Goal: Transaction & Acquisition: Purchase product/service

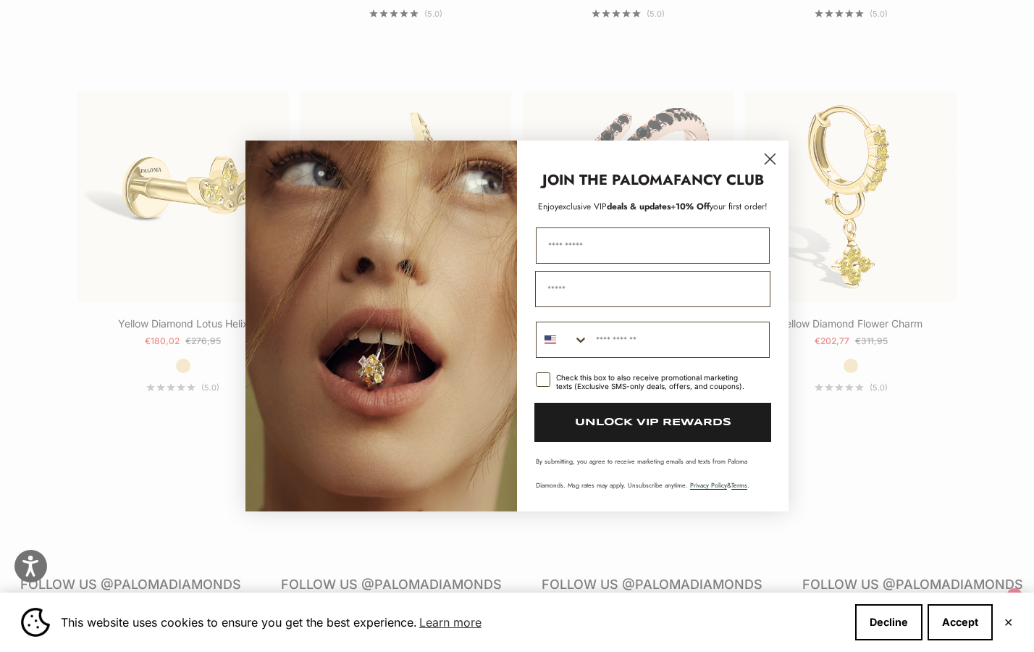
scroll to position [1534, 0]
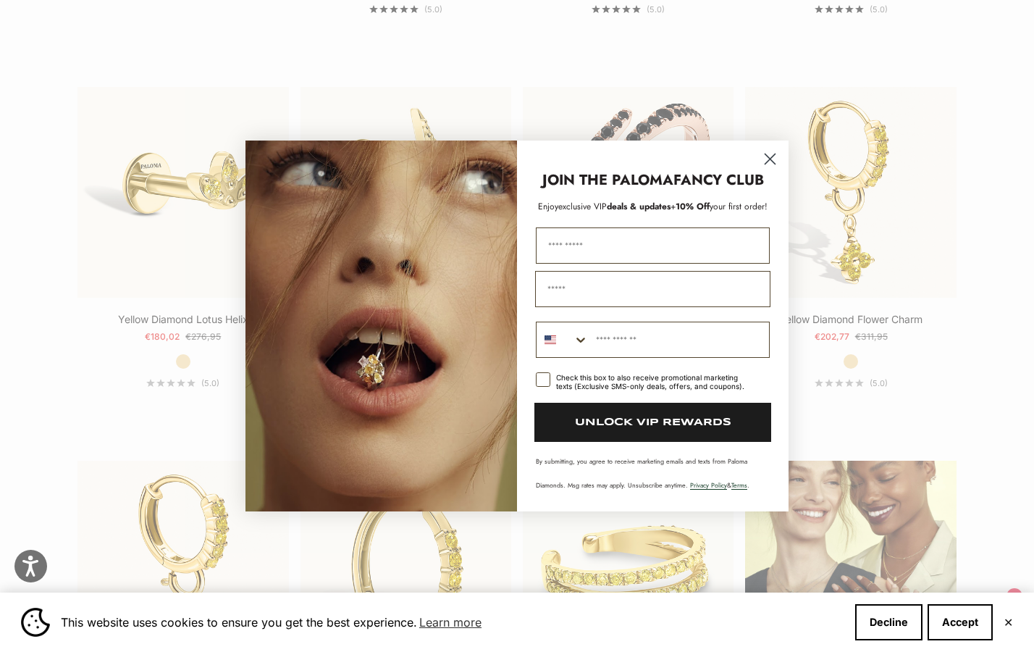
click at [767, 164] on circle "Close dialog" at bounding box center [770, 159] width 24 height 24
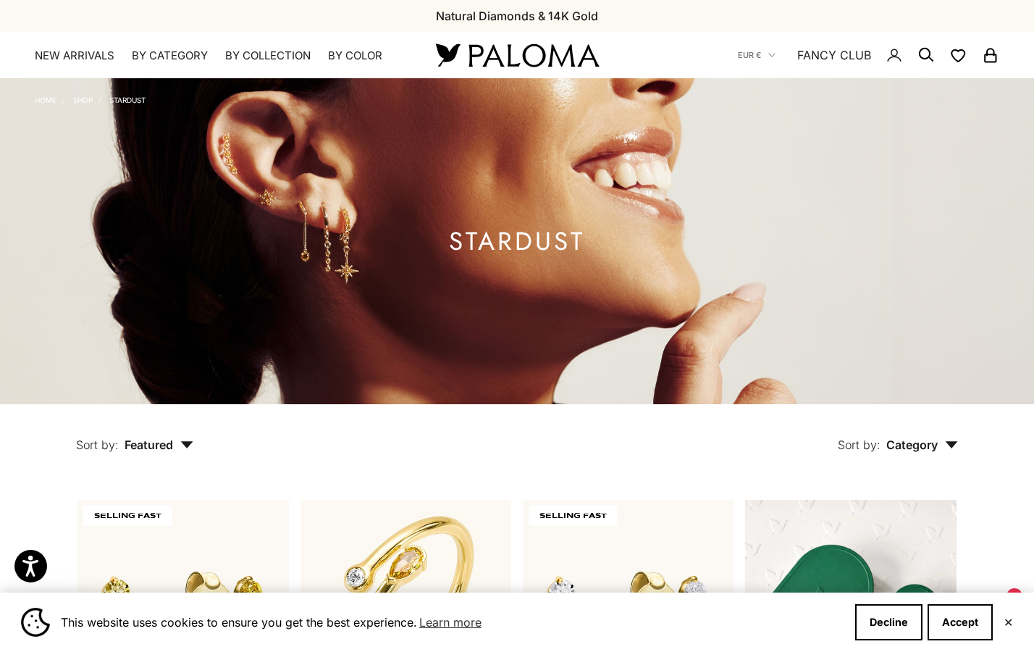
scroll to position [0, 0]
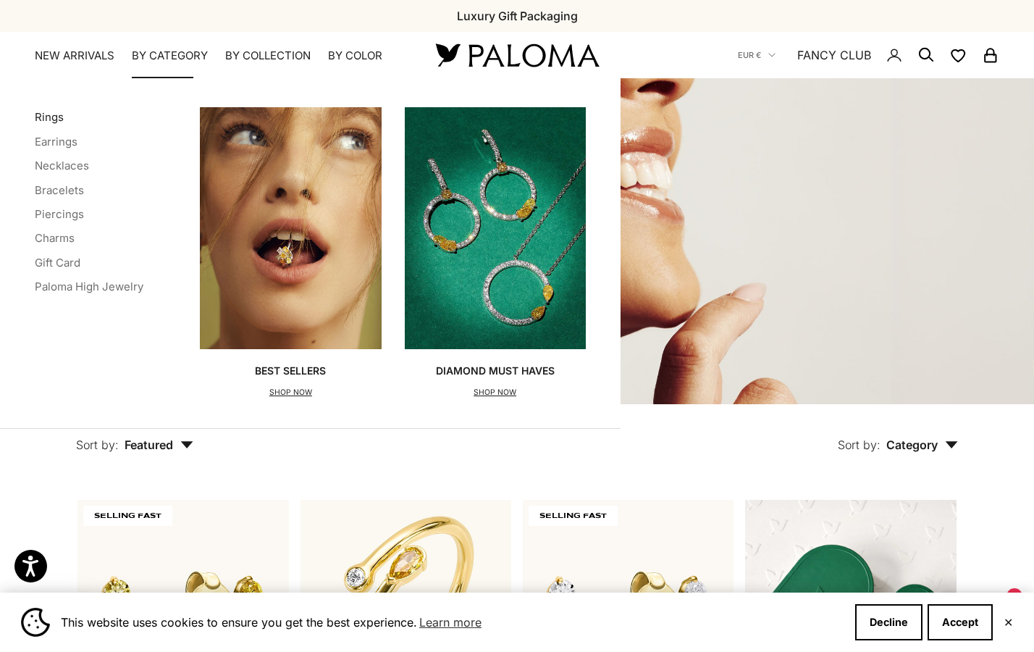
click at [56, 117] on link "Rings" at bounding box center [49, 117] width 29 height 14
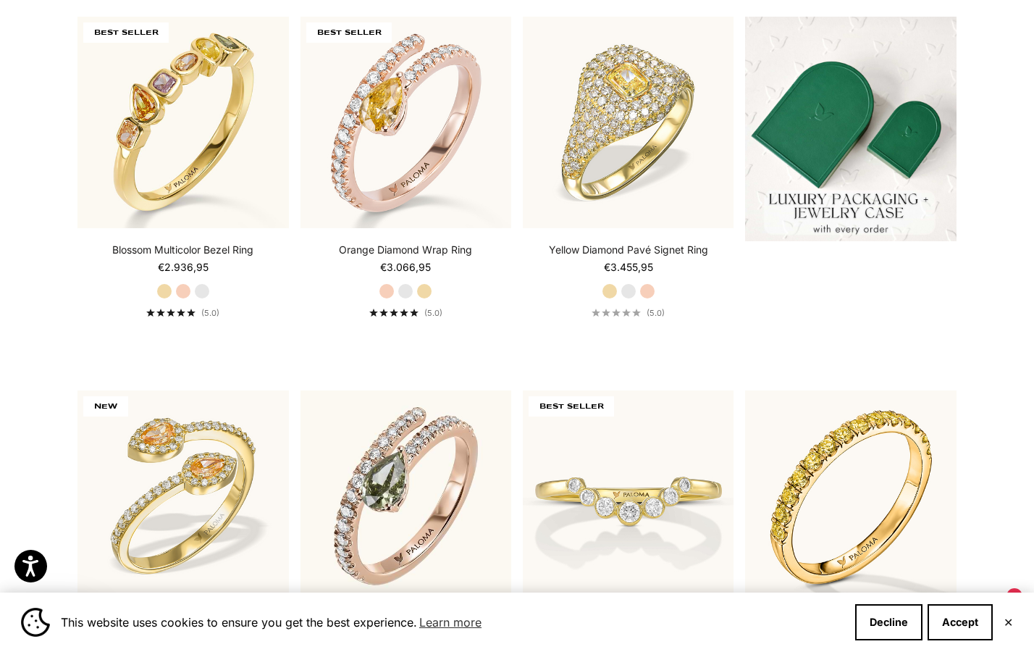
scroll to position [479, 0]
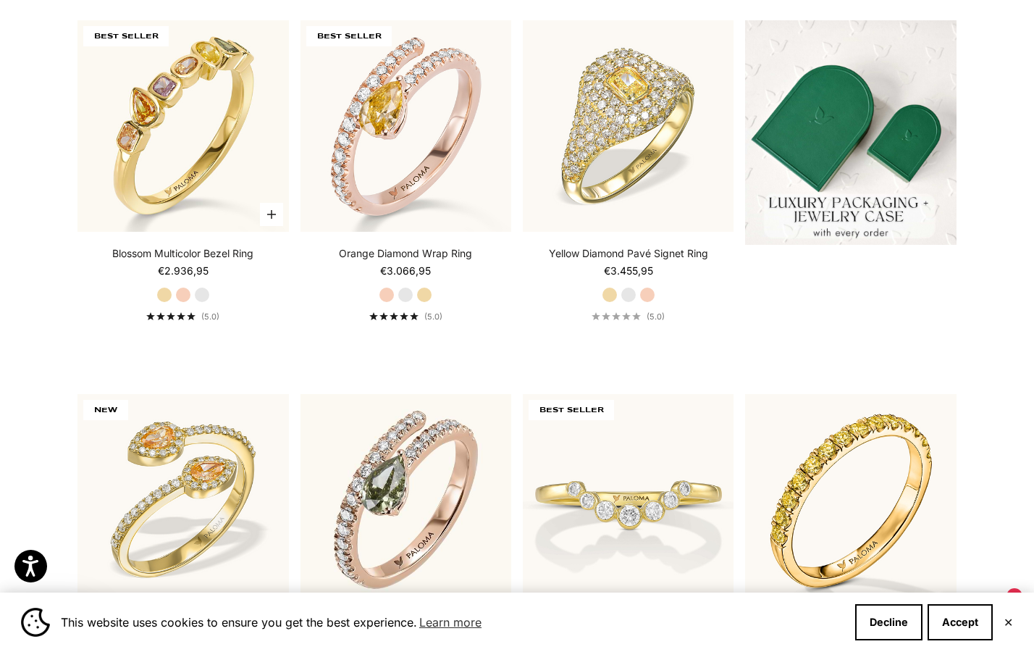
click at [180, 290] on label "Rose Gold" at bounding box center [183, 295] width 16 height 16
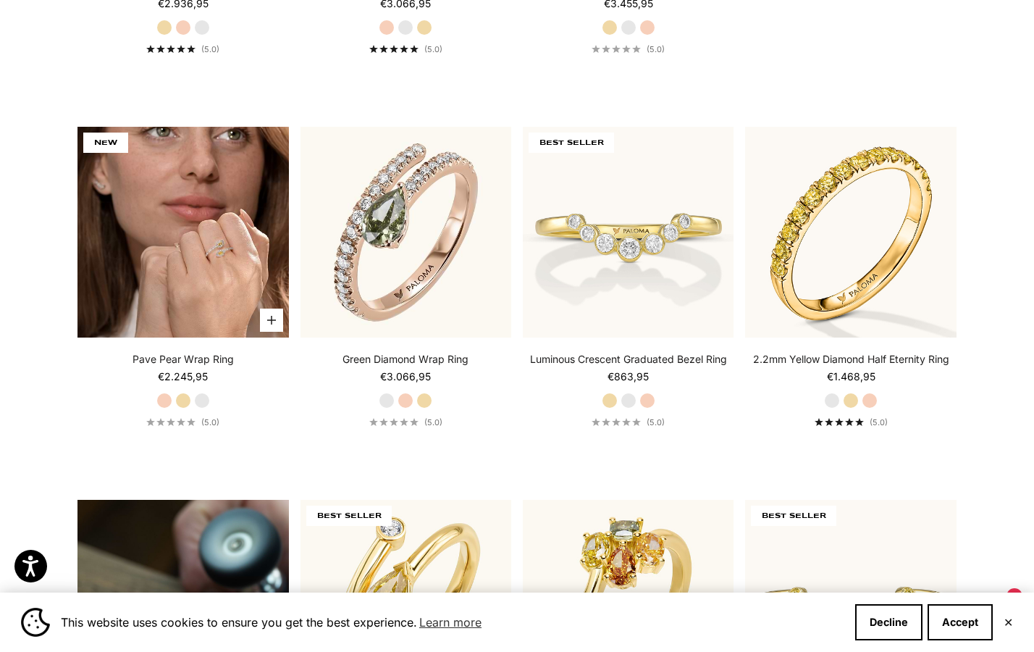
scroll to position [749, 0]
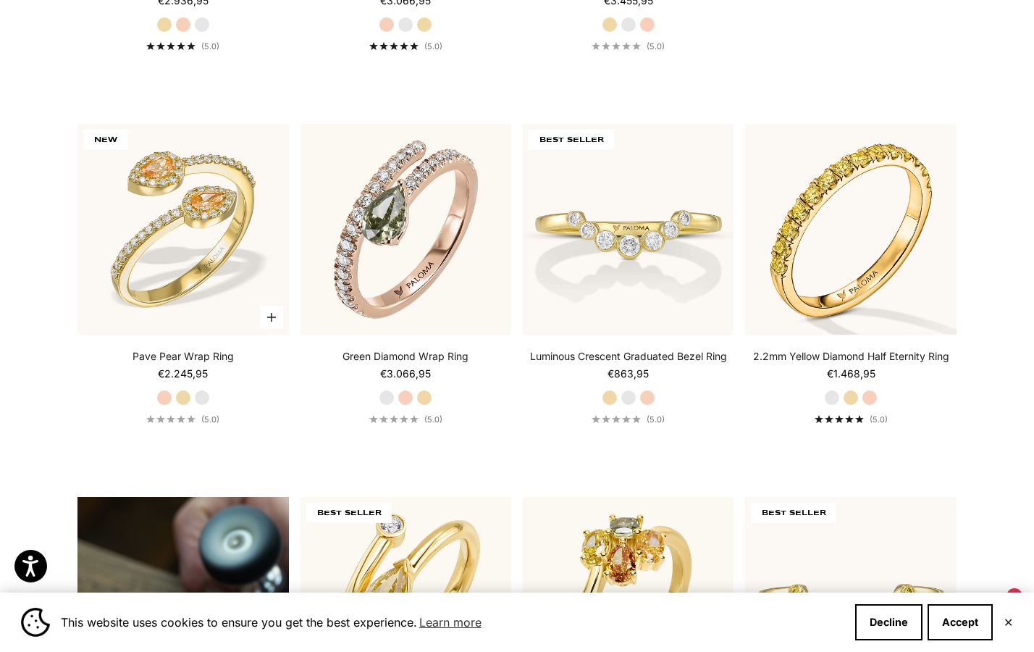
click at [162, 400] on label "Rose Gold" at bounding box center [164, 398] width 16 height 16
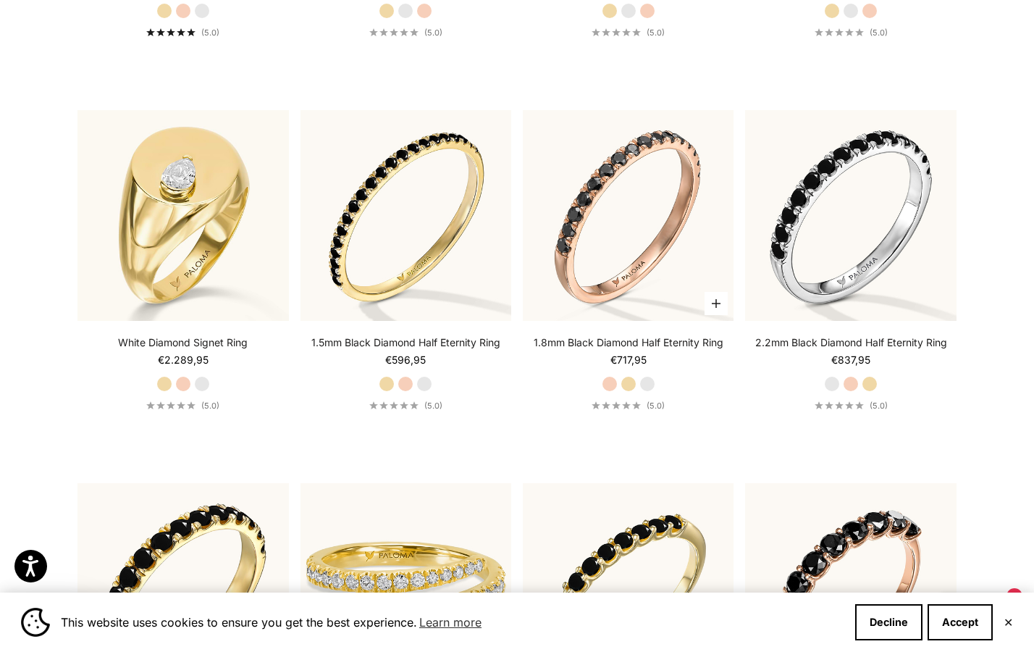
scroll to position [5327, 0]
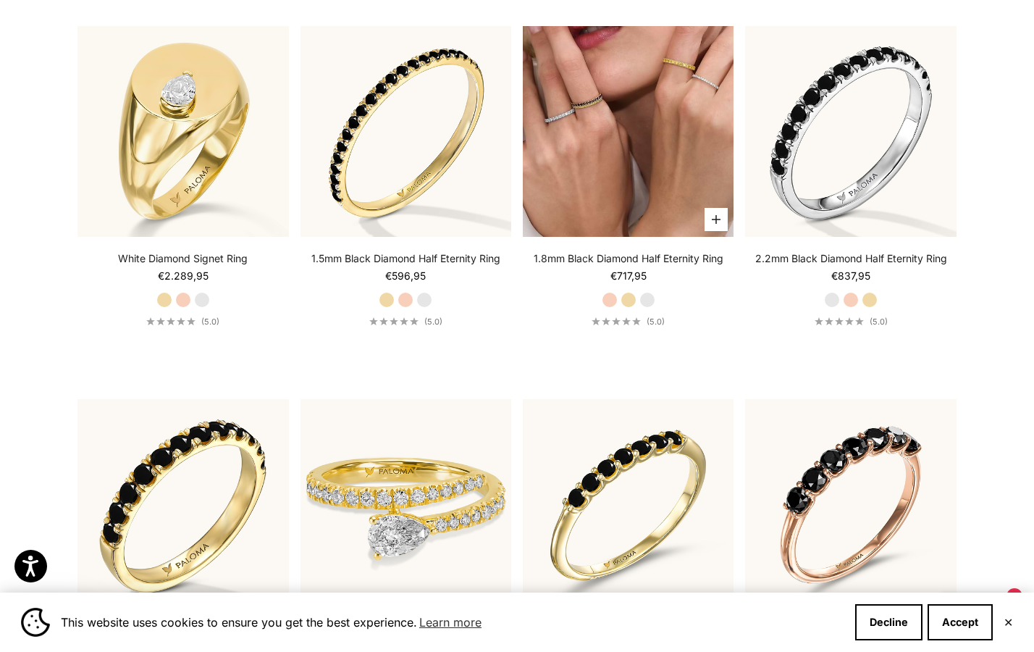
click at [659, 167] on img at bounding box center [628, 131] width 211 height 211
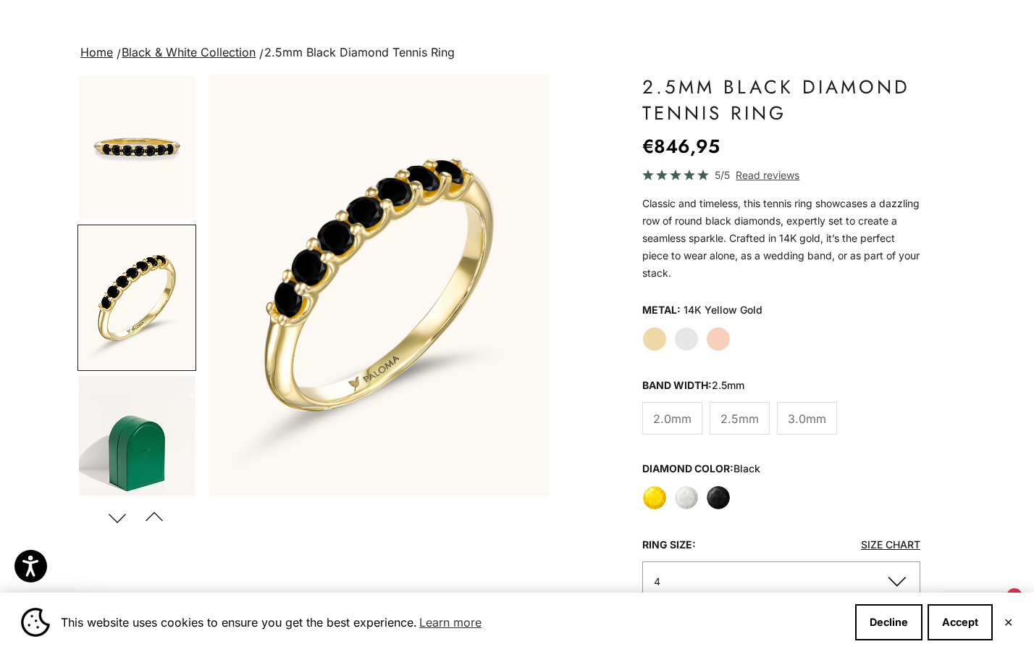
scroll to position [71, 0]
click at [718, 339] on label "Rose Gold" at bounding box center [718, 338] width 25 height 25
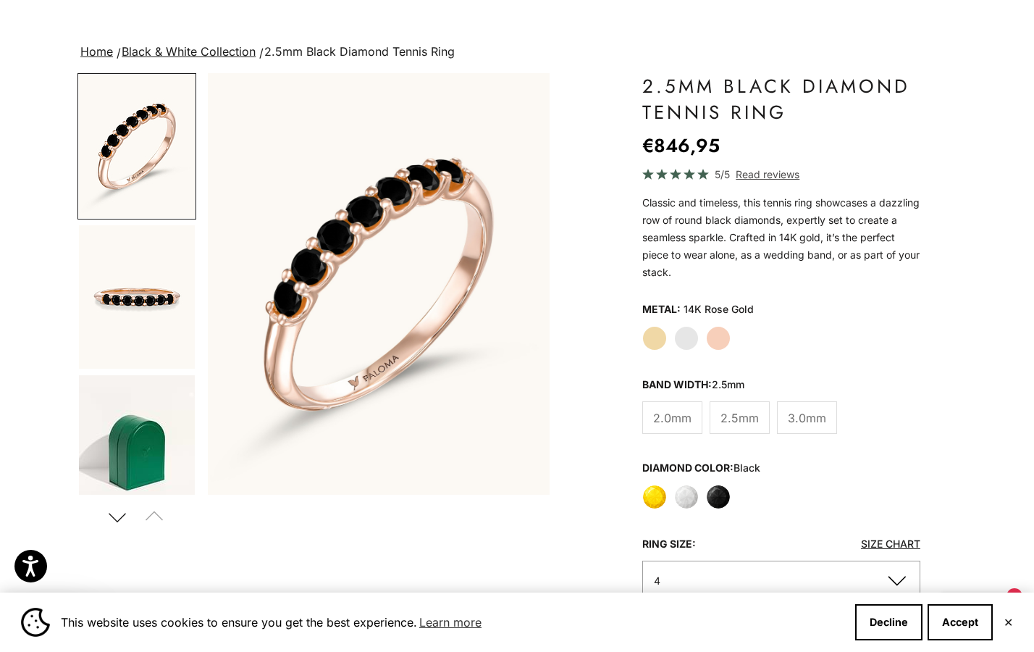
click at [804, 422] on span "3.0mm" at bounding box center [807, 417] width 38 height 19
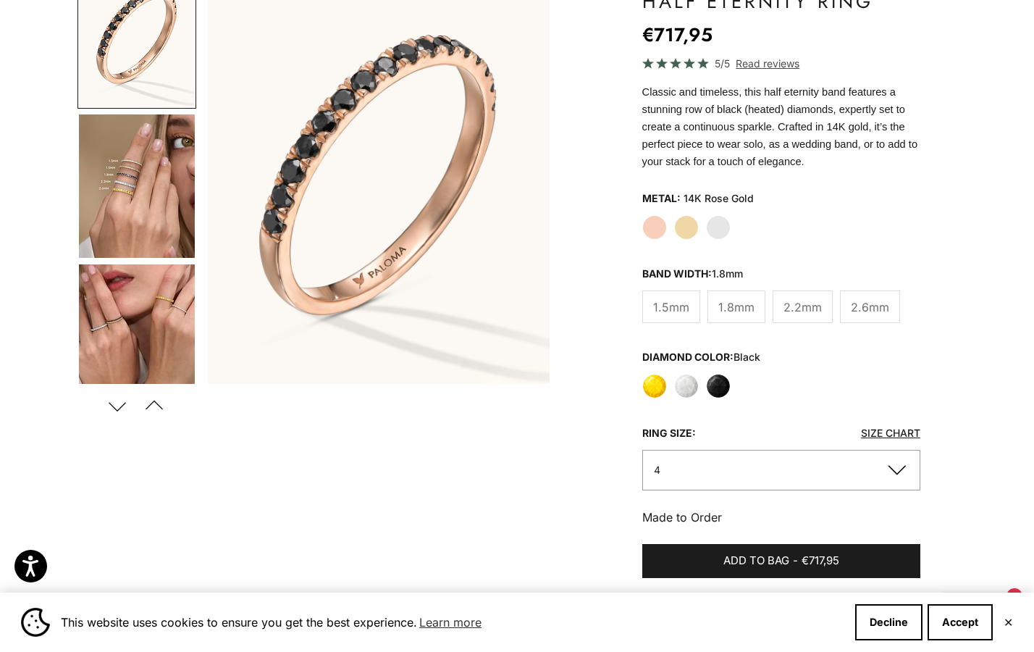
scroll to position [182, 0]
click at [875, 304] on span "2.6mm" at bounding box center [870, 307] width 38 height 19
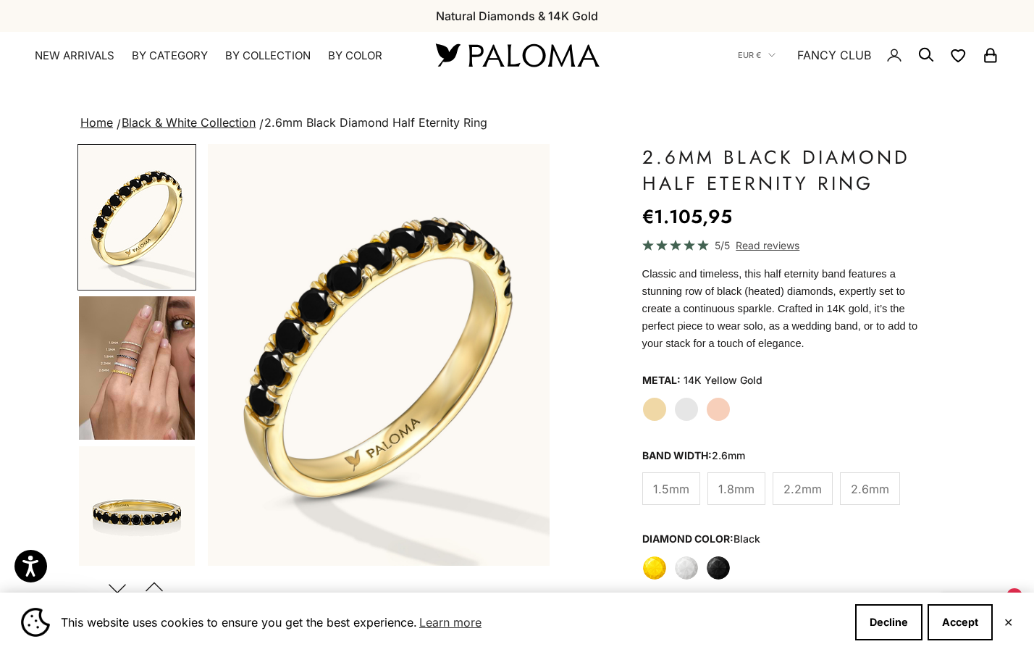
click at [722, 404] on label "Rose Gold" at bounding box center [718, 409] width 25 height 25
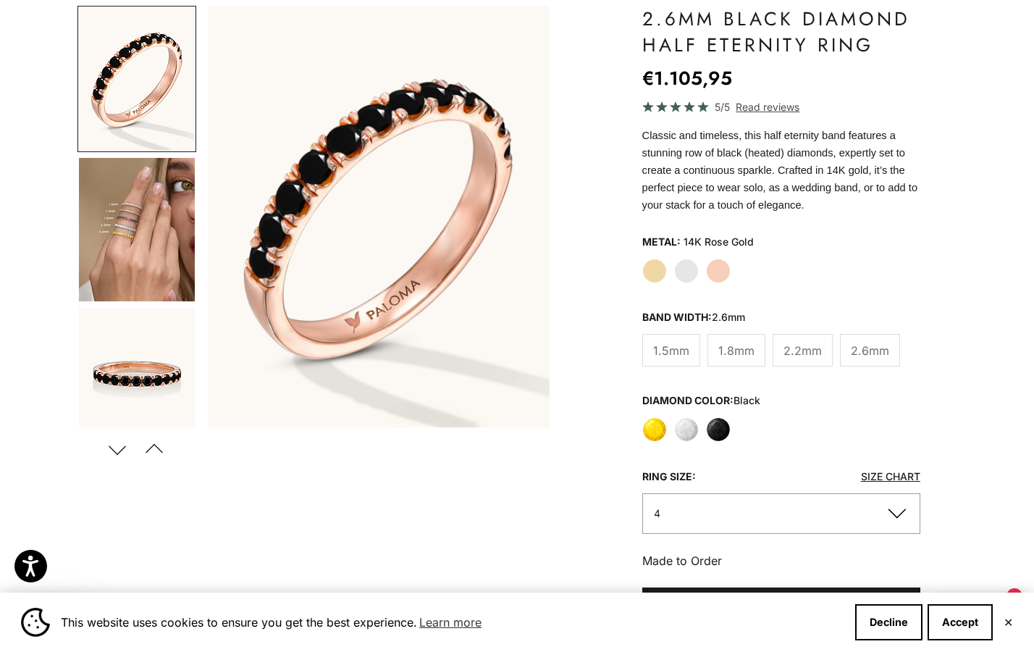
scroll to position [143, 0]
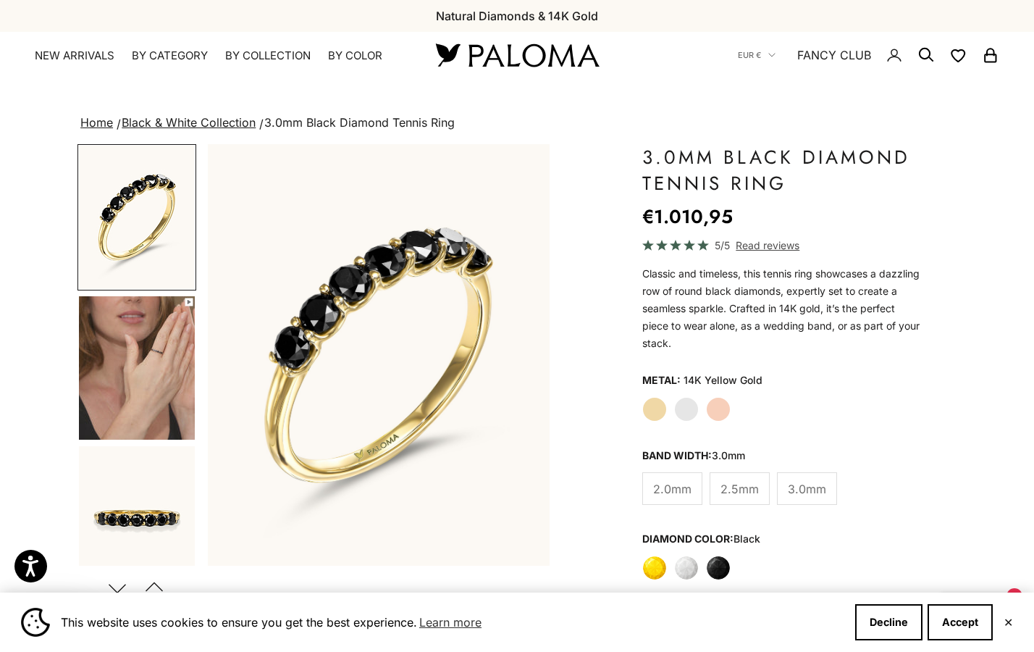
click at [146, 351] on img "Go to item 4" at bounding box center [137, 367] width 116 height 143
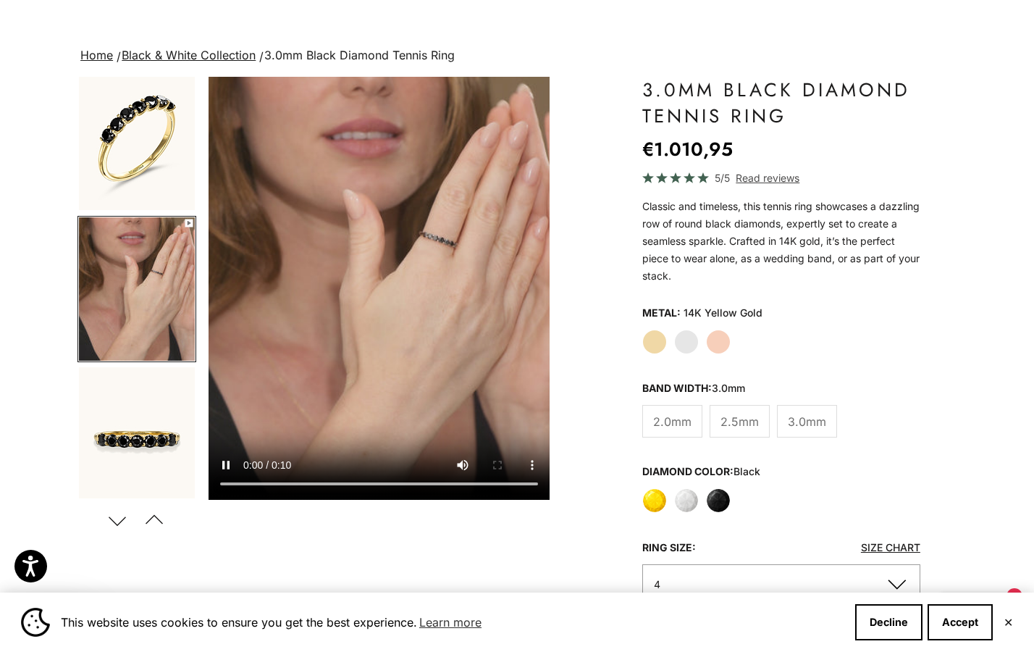
scroll to position [88, 0]
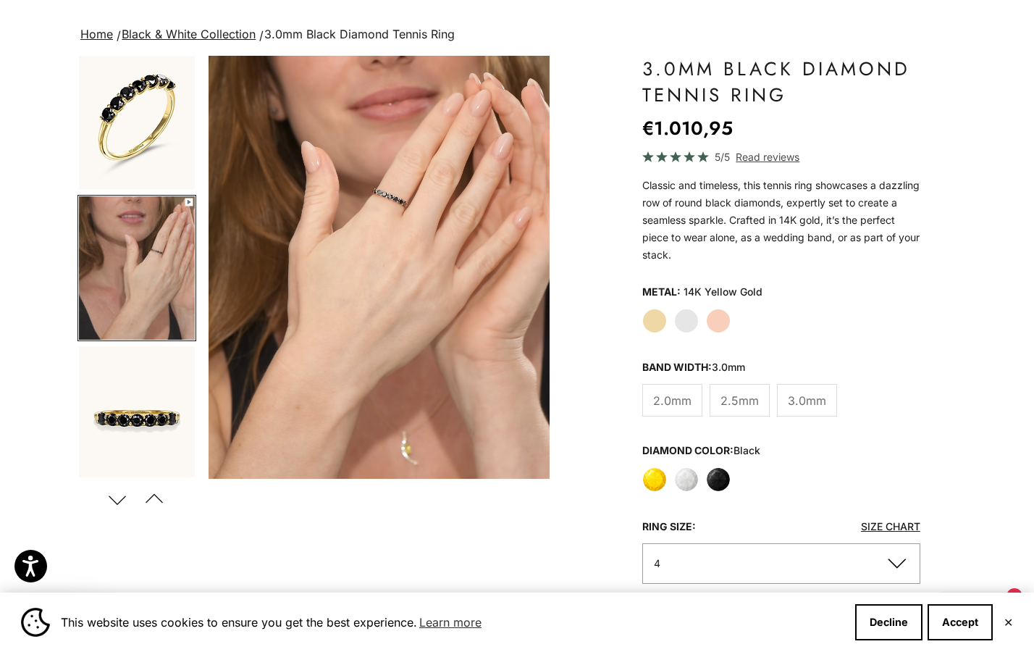
click at [120, 495] on button "Next" at bounding box center [117, 498] width 33 height 33
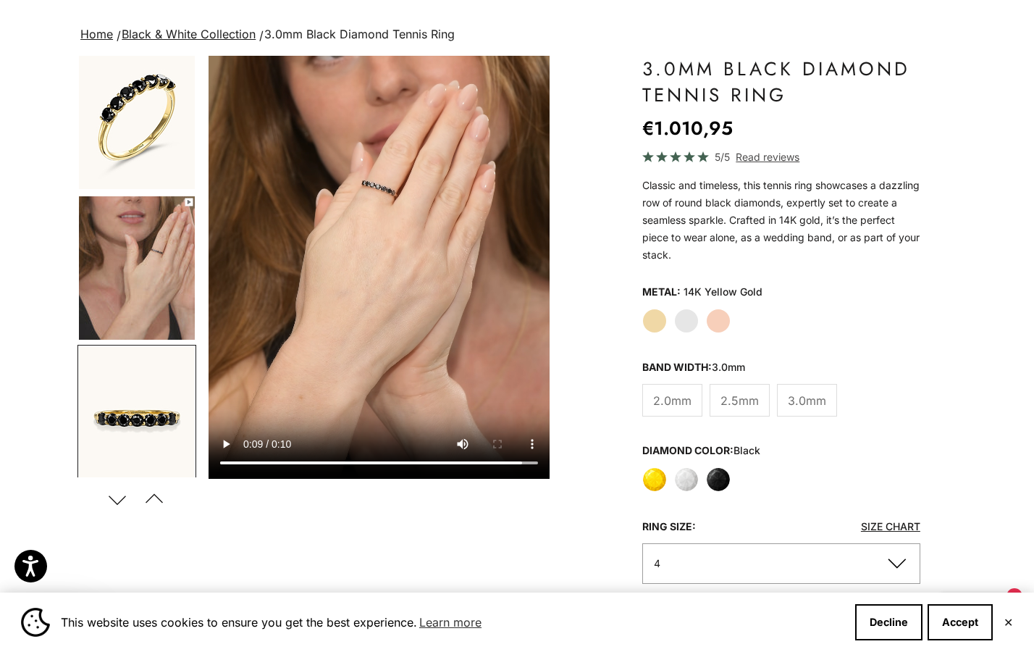
scroll to position [161, 0]
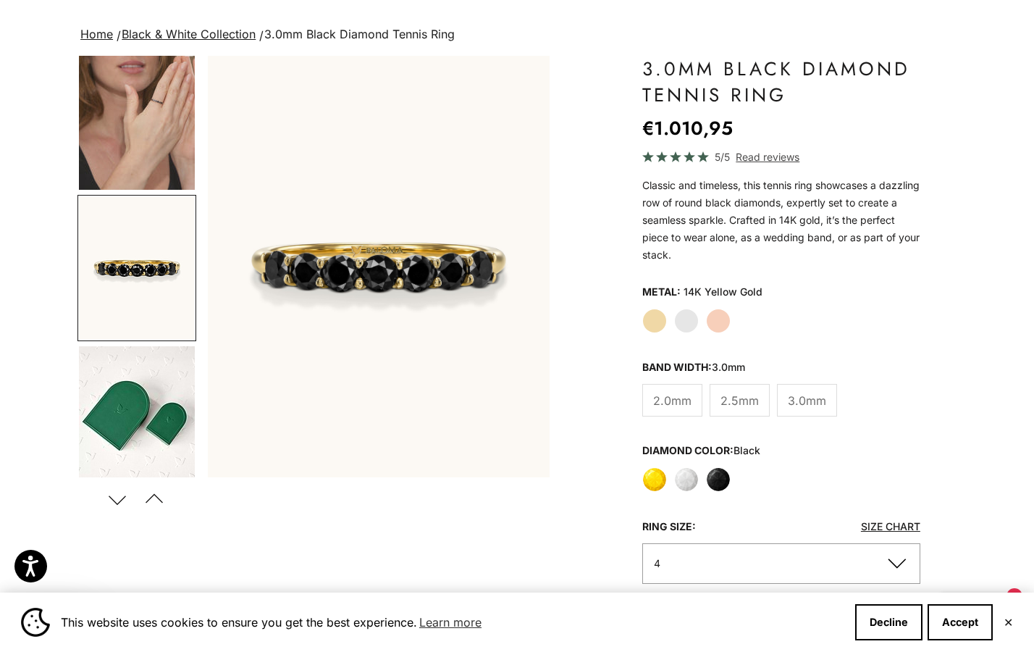
click at [710, 316] on label "Rose Gold" at bounding box center [718, 320] width 25 height 25
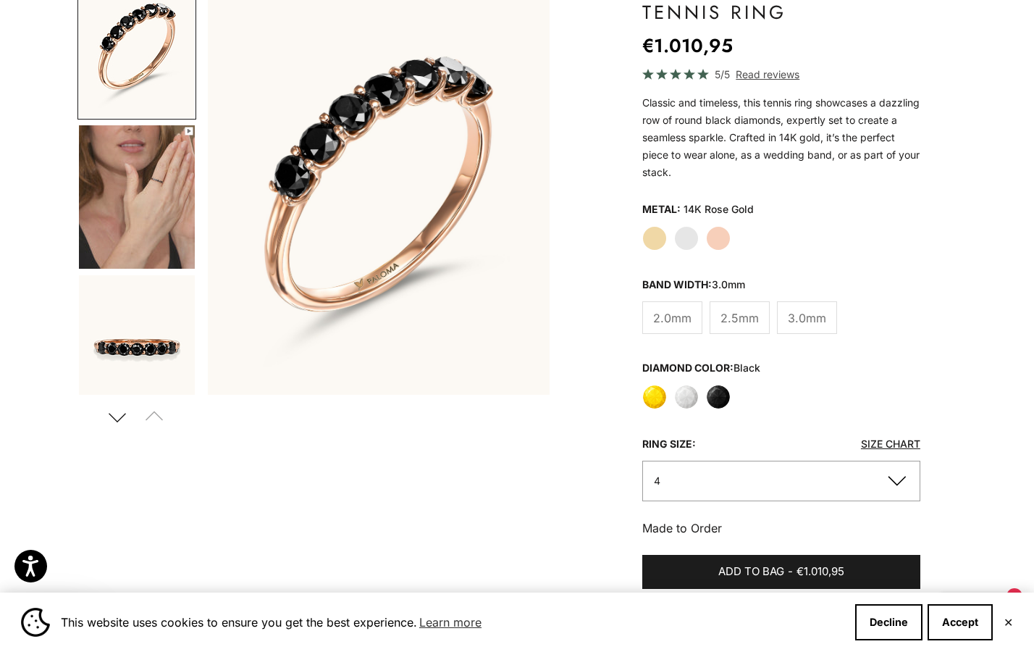
scroll to position [169, 0]
